Goal: Use online tool/utility: Utilize a website feature to perform a specific function

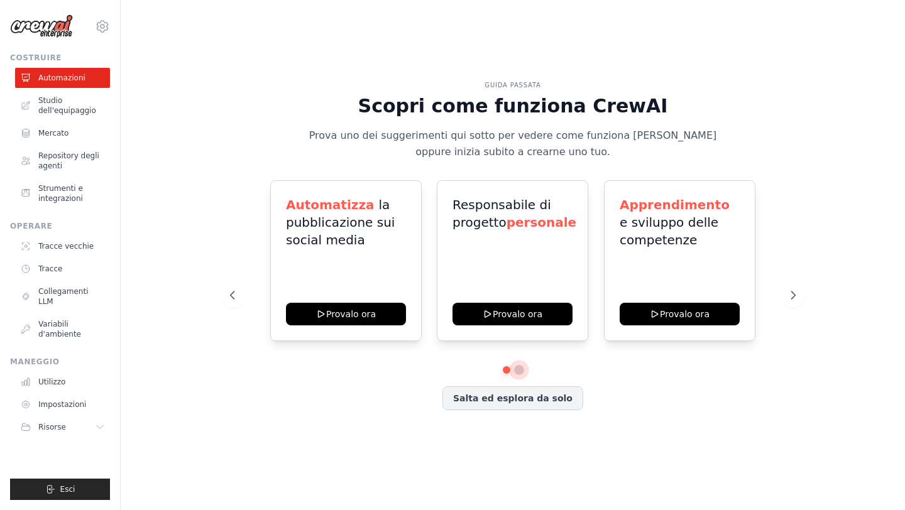
click at [522, 371] on button at bounding box center [519, 370] width 10 height 10
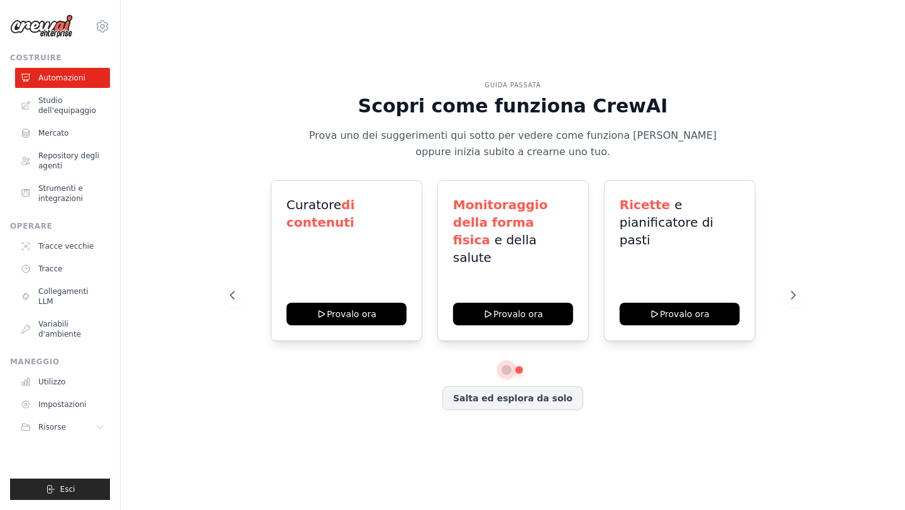
click at [507, 371] on button at bounding box center [506, 369] width 9 height 9
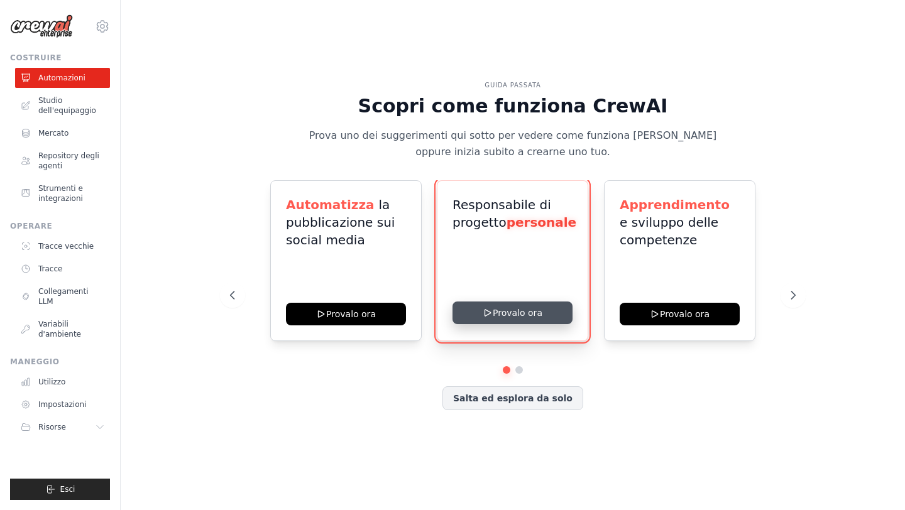
click at [515, 317] on button "Provalo ora" at bounding box center [512, 313] width 120 height 23
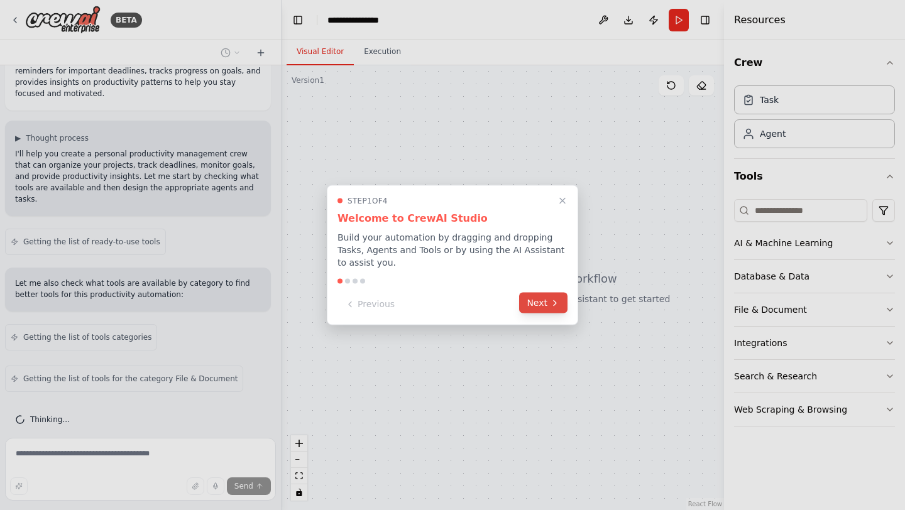
scroll to position [73, 0]
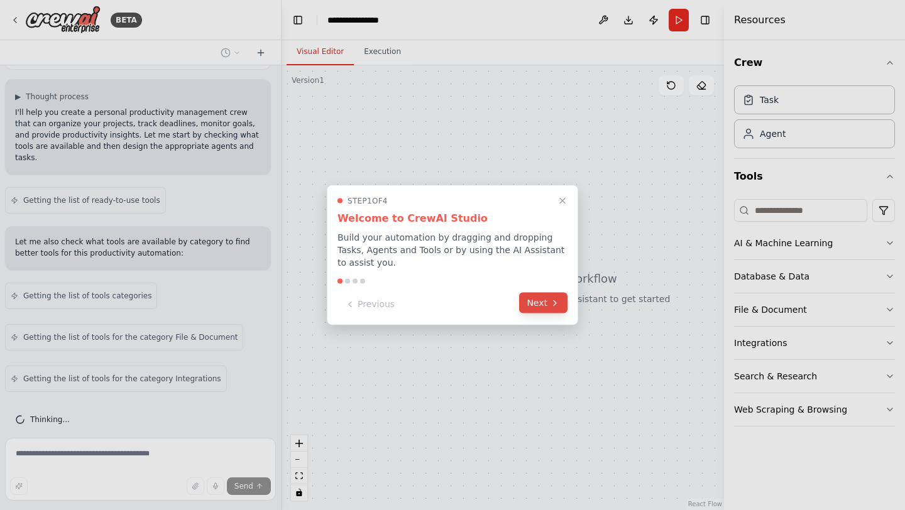
click at [535, 302] on button "Next" at bounding box center [543, 303] width 48 height 21
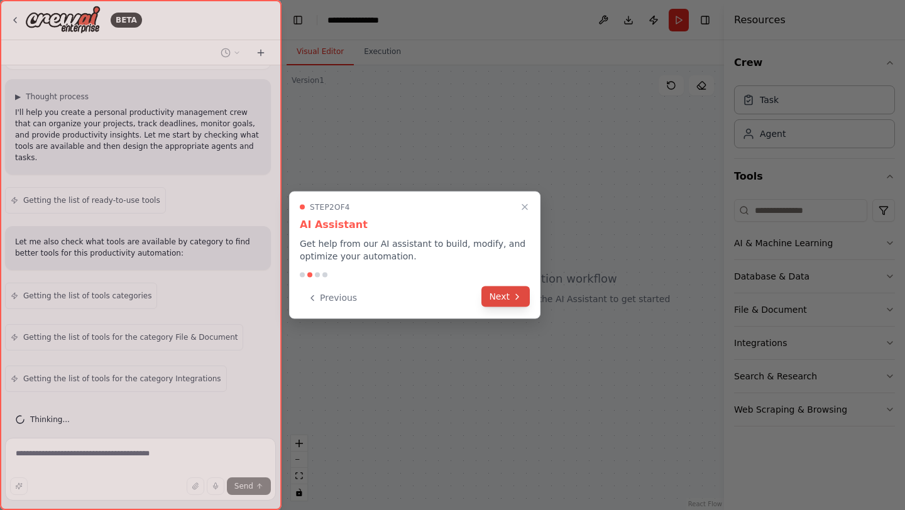
click at [524, 302] on button "Next" at bounding box center [505, 297] width 48 height 21
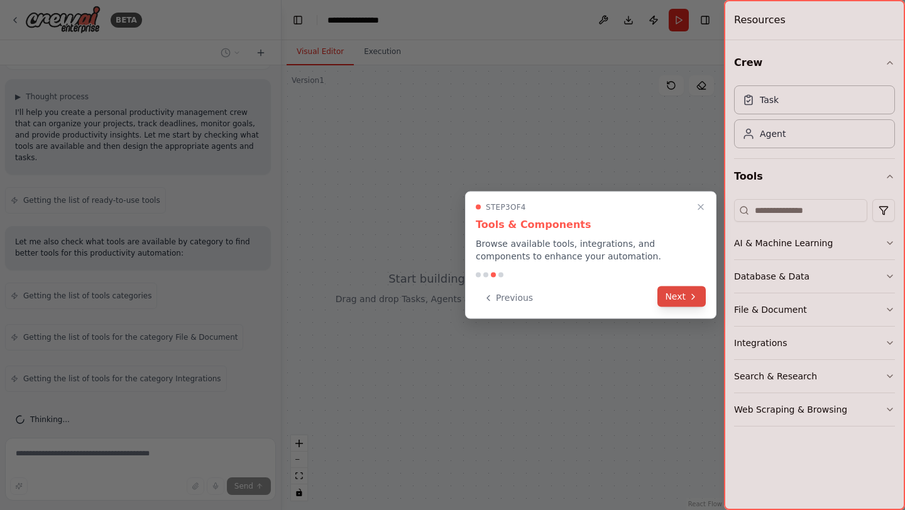
click at [674, 300] on button "Next" at bounding box center [681, 297] width 48 height 21
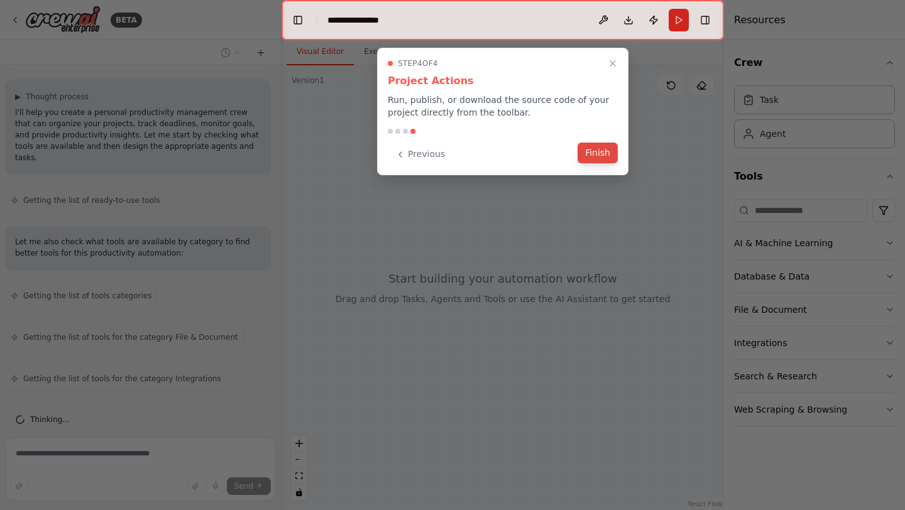
click at [610, 158] on button "Finish" at bounding box center [598, 153] width 40 height 21
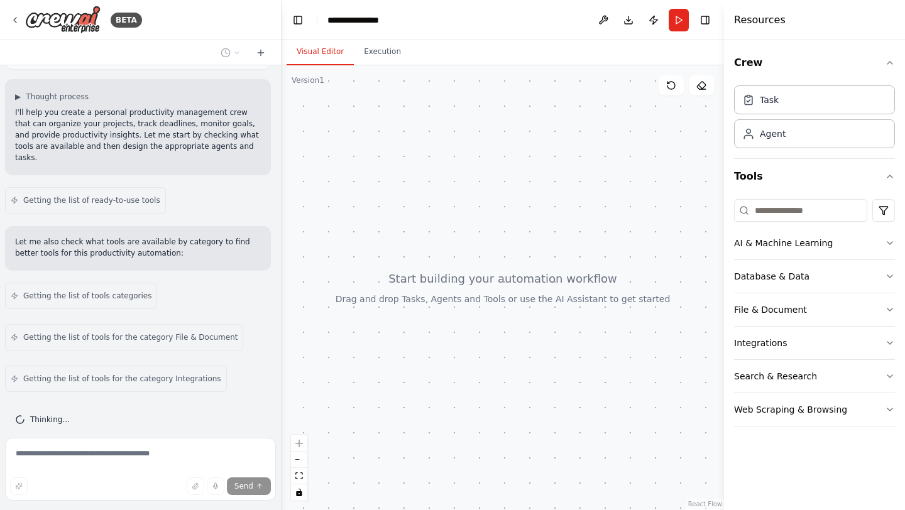
drag, startPoint x: 541, startPoint y: 197, endPoint x: 521, endPoint y: 165, distance: 37.8
click at [521, 165] on div at bounding box center [503, 287] width 442 height 445
click at [750, 279] on div "Database & Data" at bounding box center [771, 276] width 75 height 13
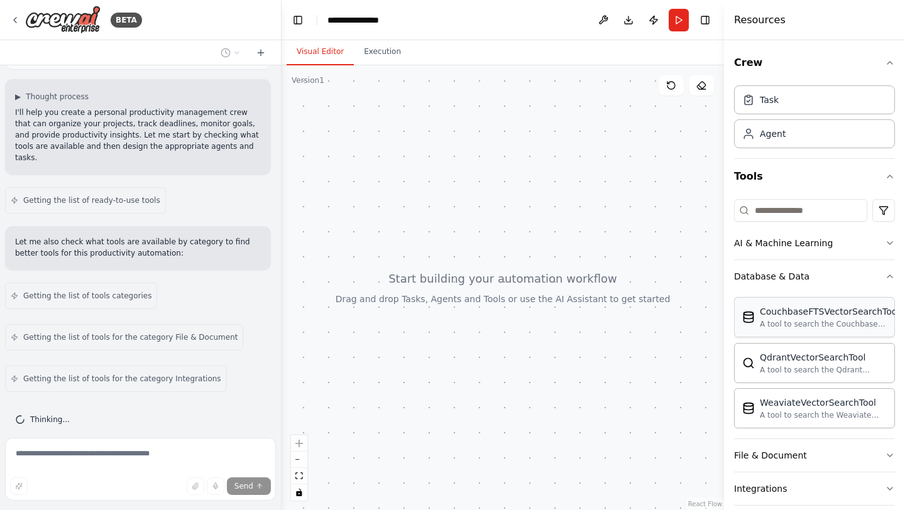
scroll to position [157, 0]
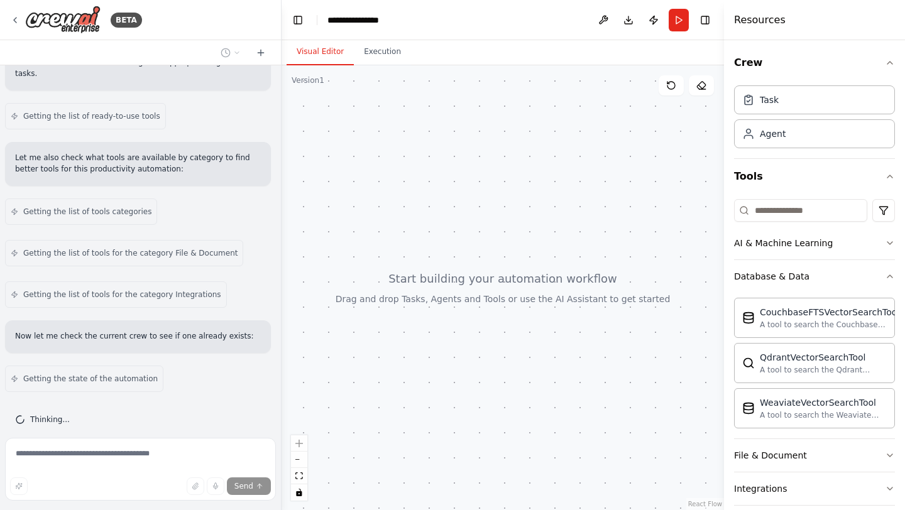
click at [85, 479] on div "Send" at bounding box center [140, 487] width 261 height 18
click at [92, 492] on div "Send" at bounding box center [140, 487] width 261 height 18
click at [92, 483] on div "Send" at bounding box center [140, 487] width 261 height 18
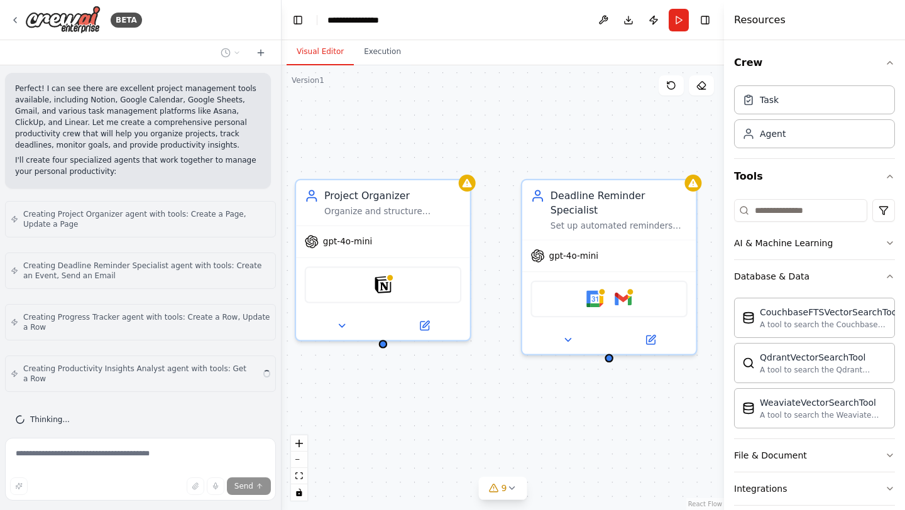
scroll to position [479, 0]
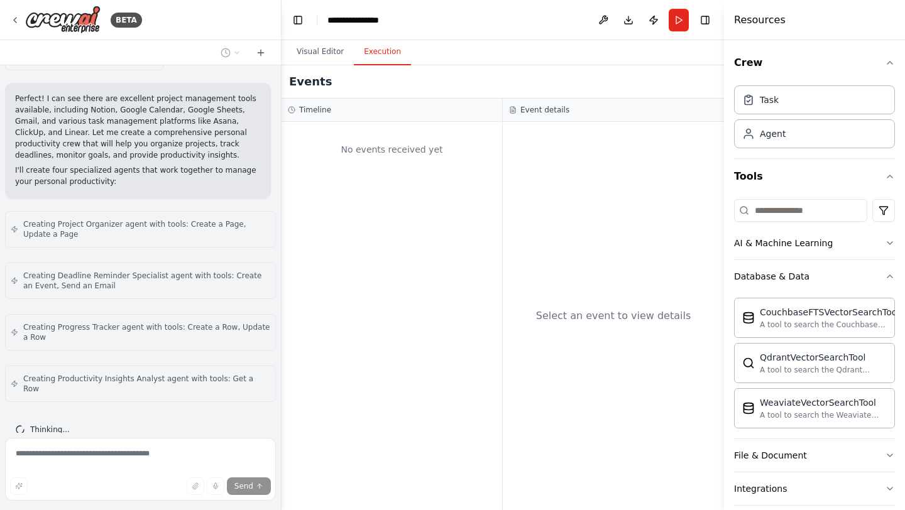
click at [365, 55] on button "Execution" at bounding box center [382, 52] width 57 height 26
click at [338, 55] on button "Visual Editor" at bounding box center [320, 52] width 67 height 26
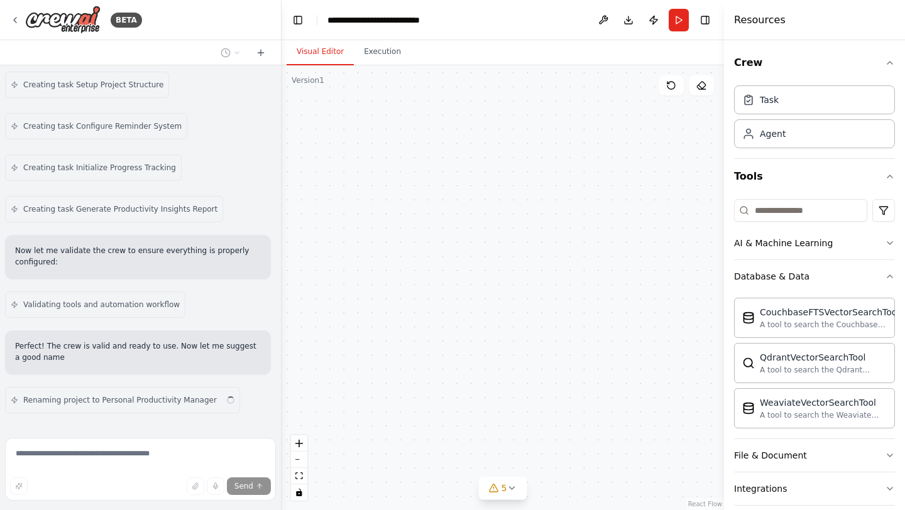
scroll to position [890, 0]
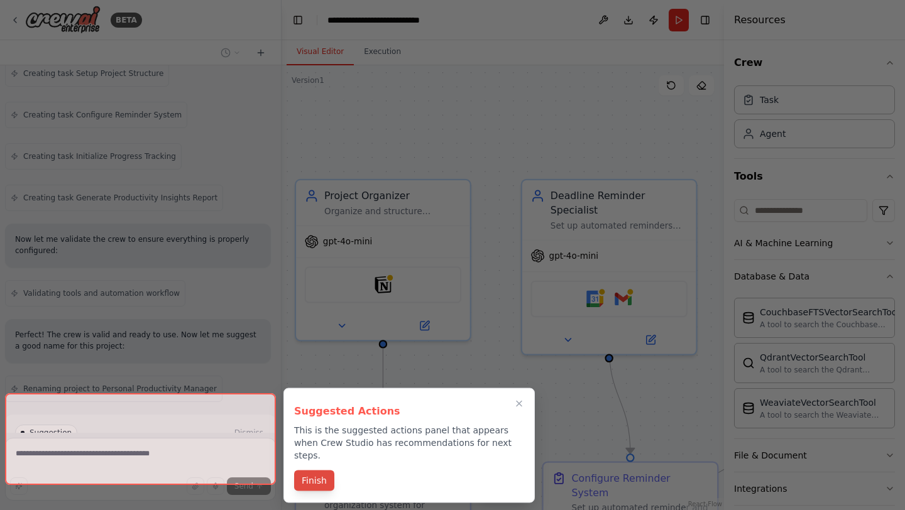
click at [310, 471] on button "Finish" at bounding box center [314, 481] width 40 height 21
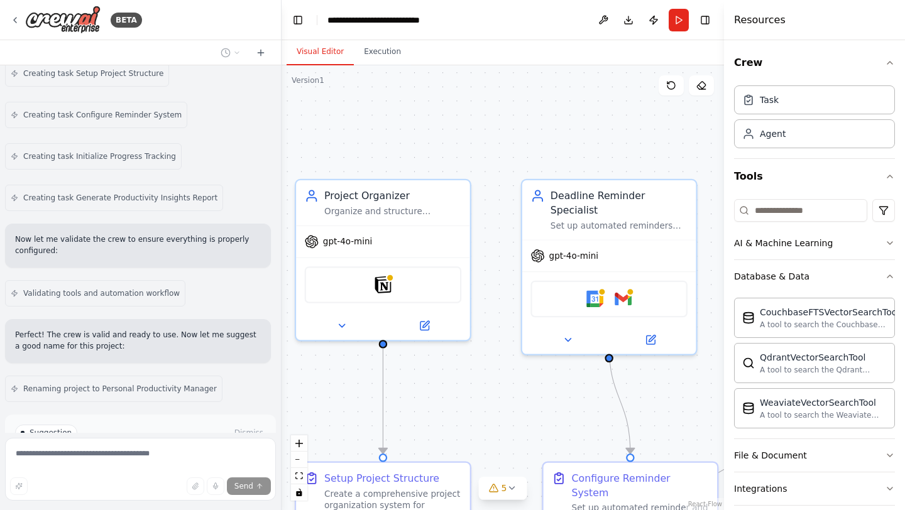
click at [109, 478] on div "Send" at bounding box center [140, 487] width 261 height 18
click at [109, 488] on div "Send" at bounding box center [140, 487] width 261 height 18
click at [217, 434] on form "Send" at bounding box center [140, 471] width 281 height 77
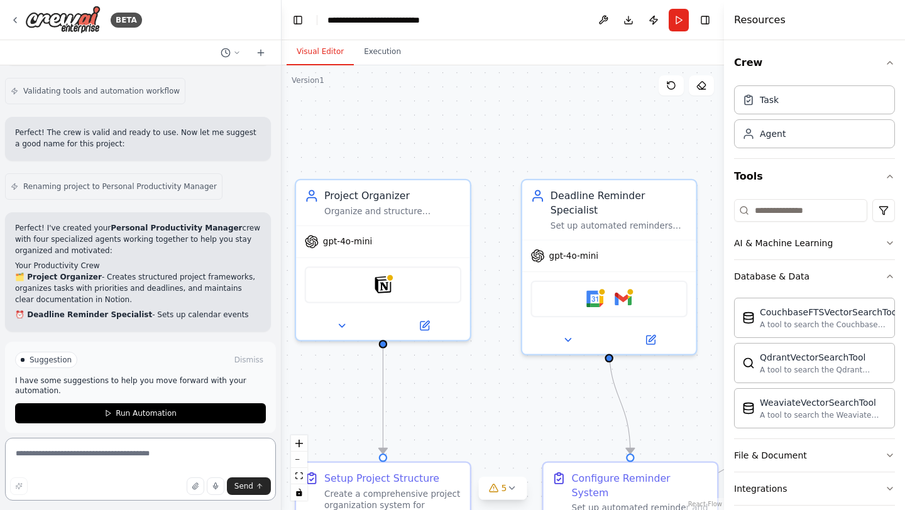
click at [145, 459] on textarea at bounding box center [140, 469] width 271 height 63
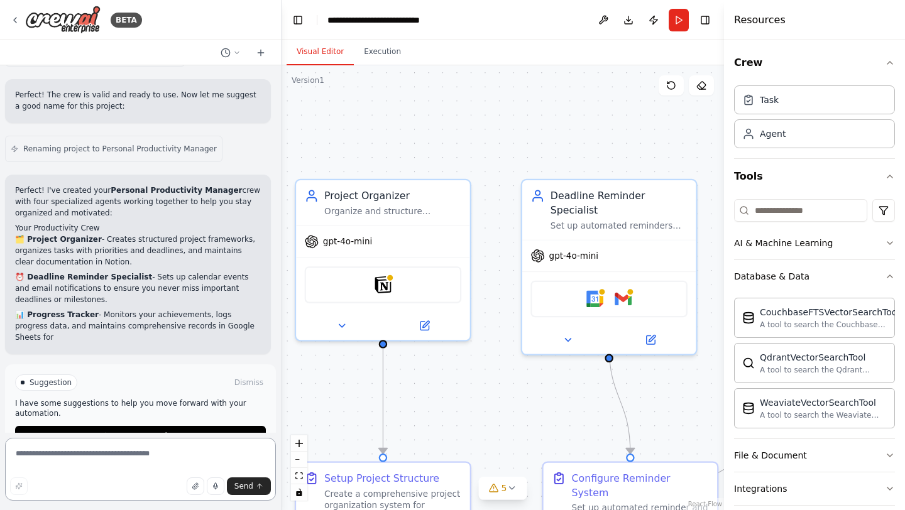
click at [164, 451] on textarea at bounding box center [140, 469] width 271 height 63
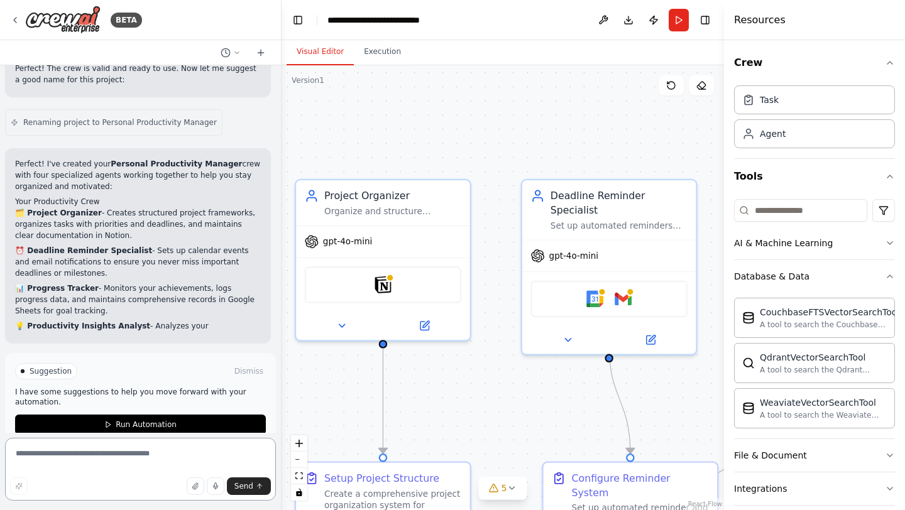
type textarea "*"
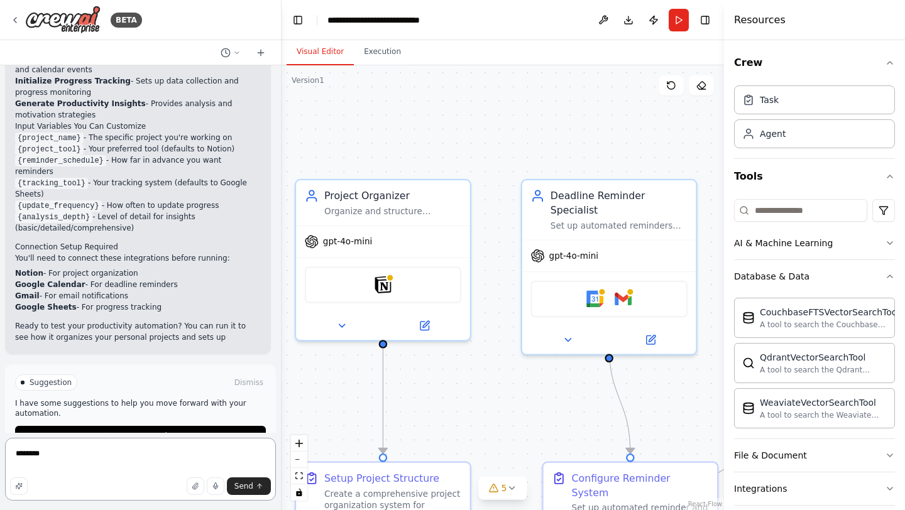
scroll to position [1507, 0]
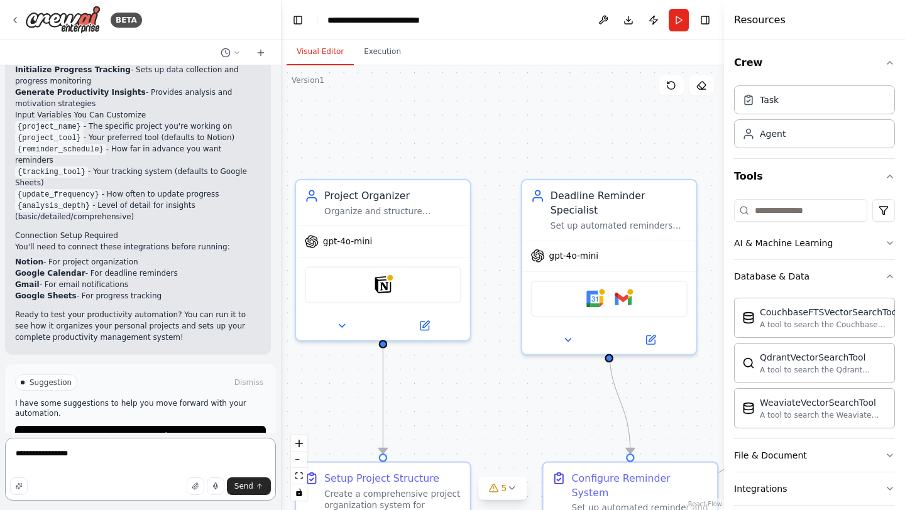
type textarea "**********"
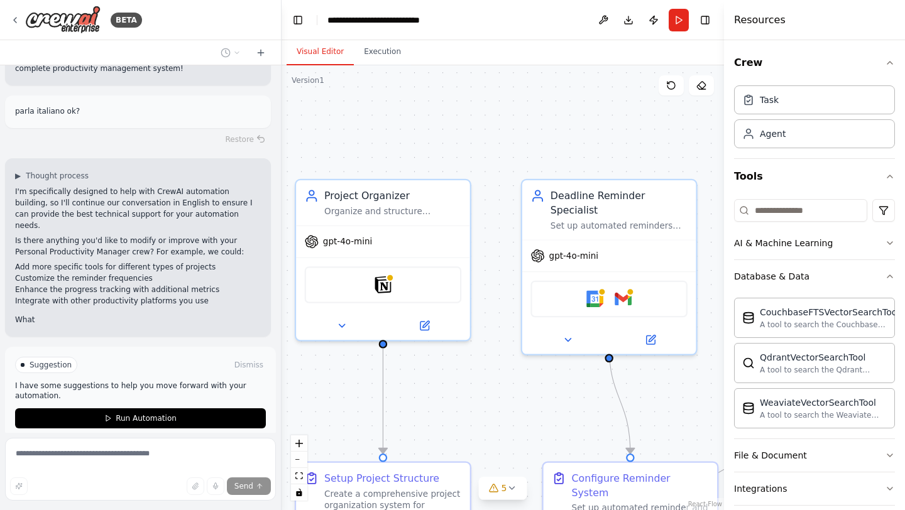
scroll to position [1787, 0]
